Goal: Navigation & Orientation: Find specific page/section

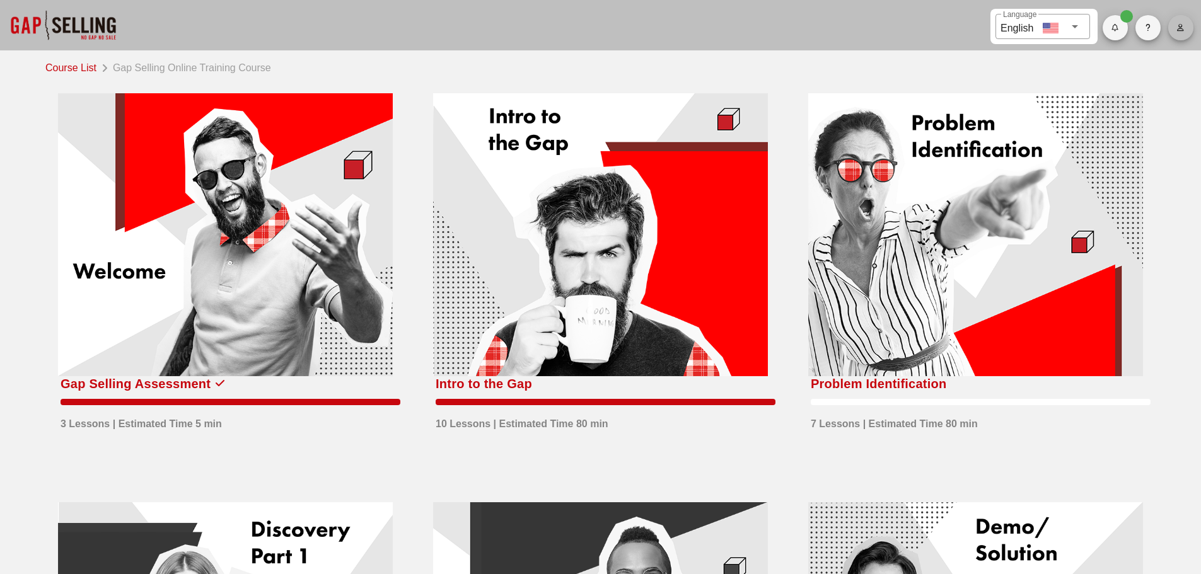
click at [1182, 22] on button "button" at bounding box center [1180, 27] width 25 height 25
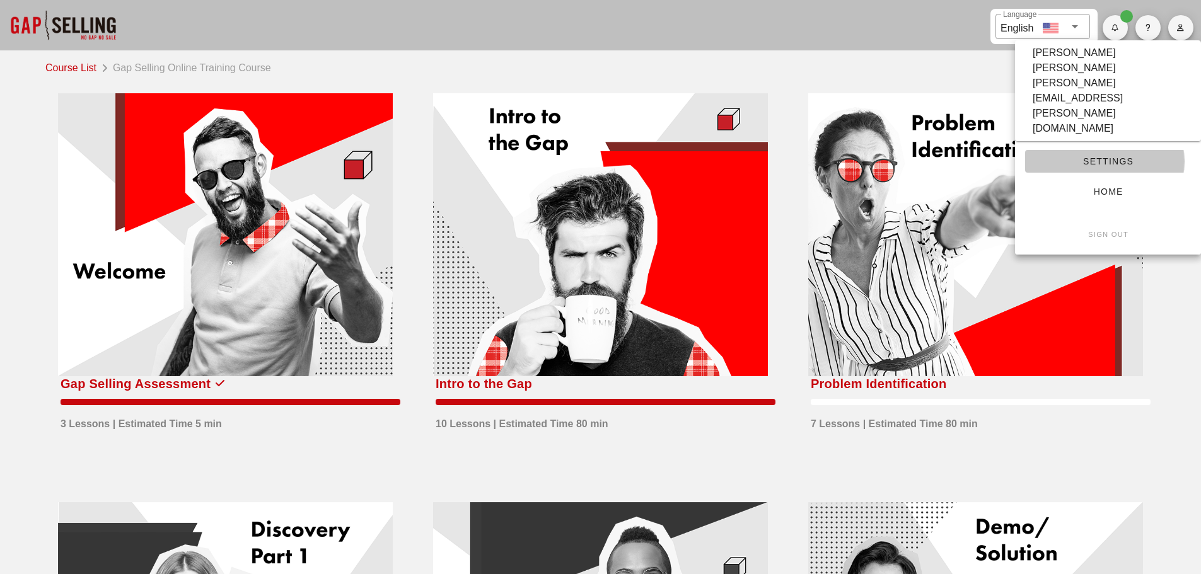
click at [1107, 156] on span "Settings" at bounding box center [1108, 161] width 146 height 10
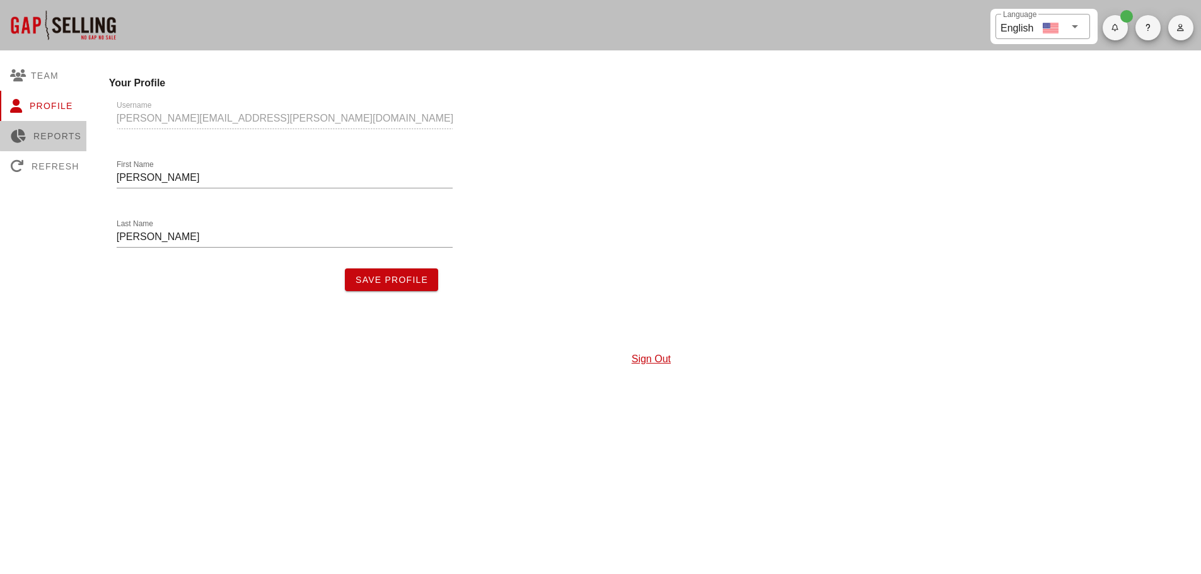
click at [35, 136] on div "Reports" at bounding box center [45, 136] width 91 height 30
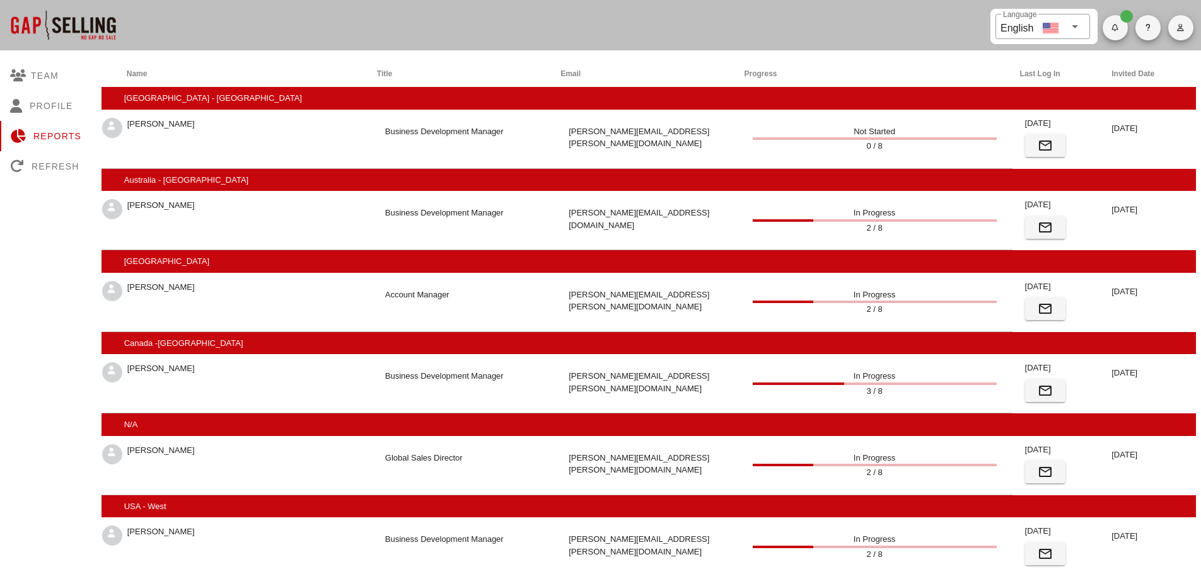
scroll to position [8, 0]
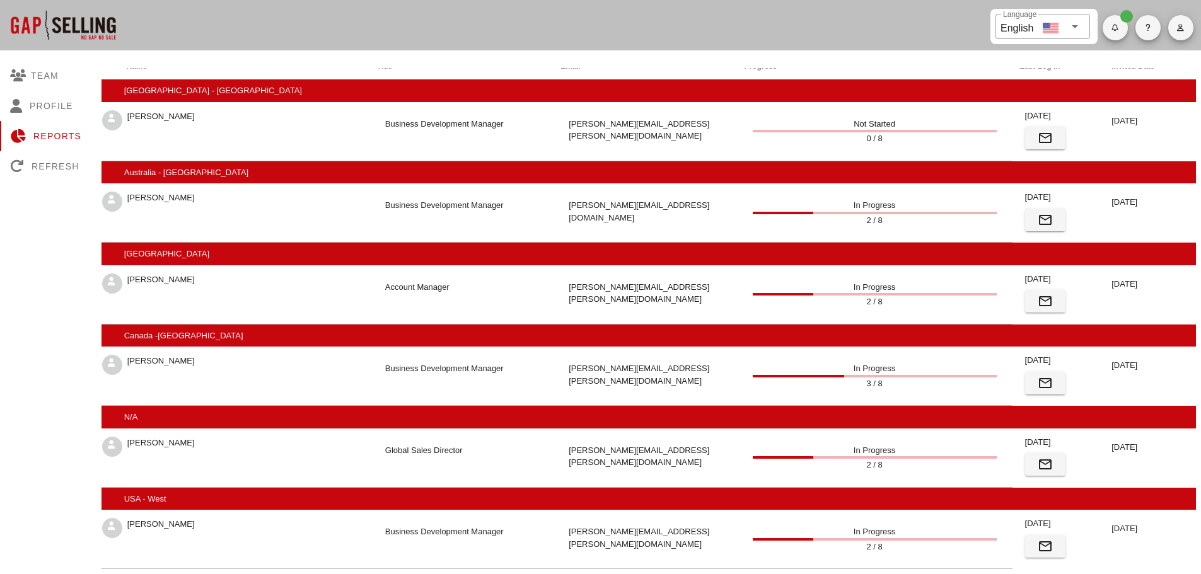
click at [29, 18] on div at bounding box center [63, 25] width 126 height 50
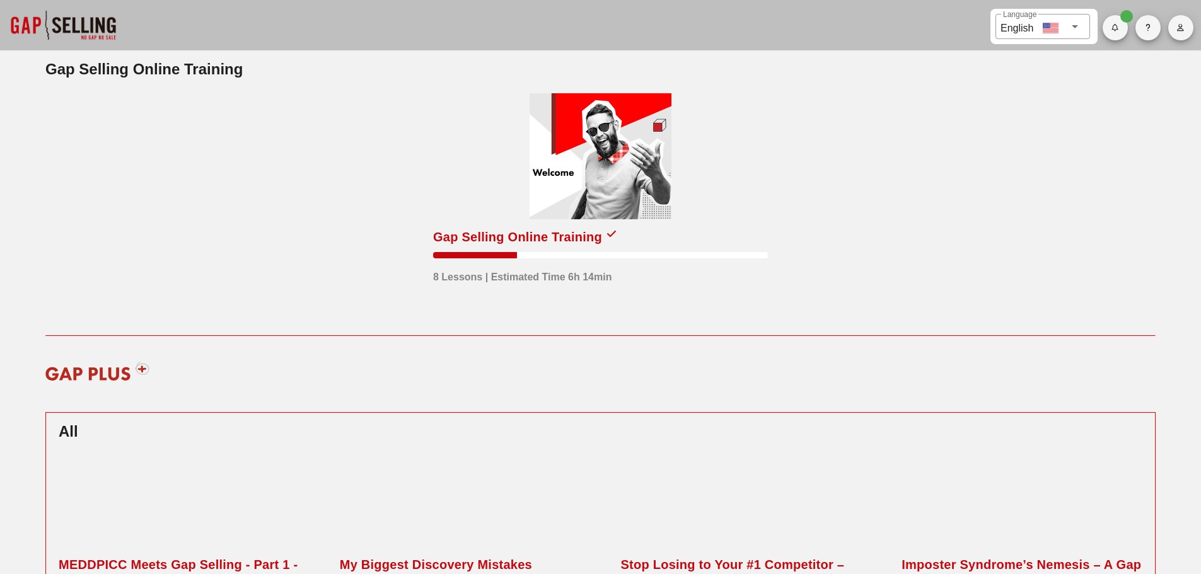
click at [611, 167] on div at bounding box center [600, 156] width 142 height 126
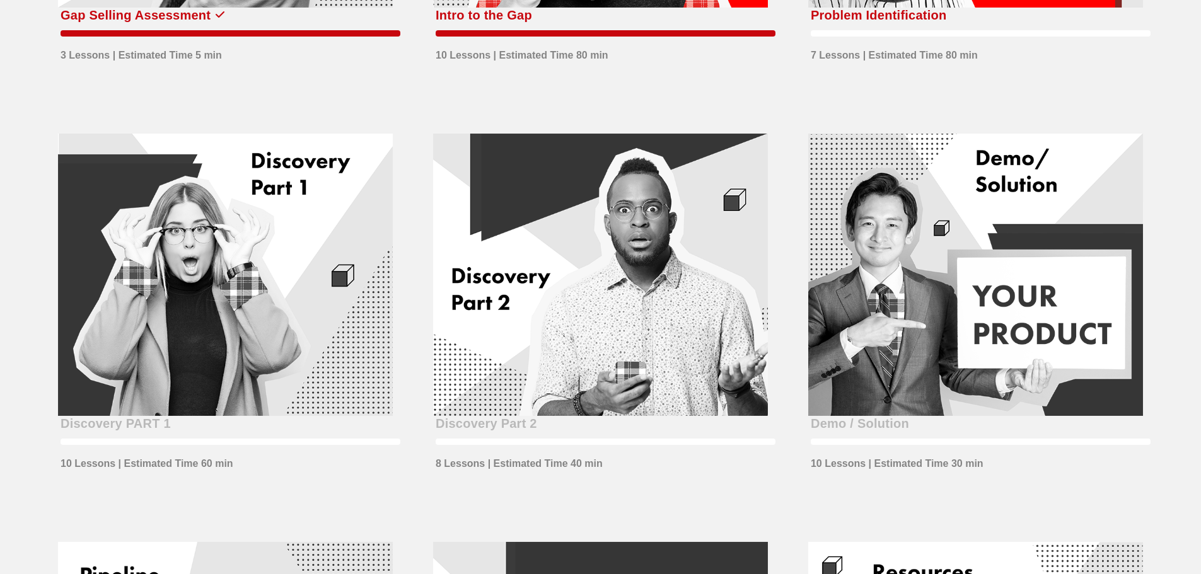
scroll to position [378, 0]
